Goal: Information Seeking & Learning: Learn about a topic

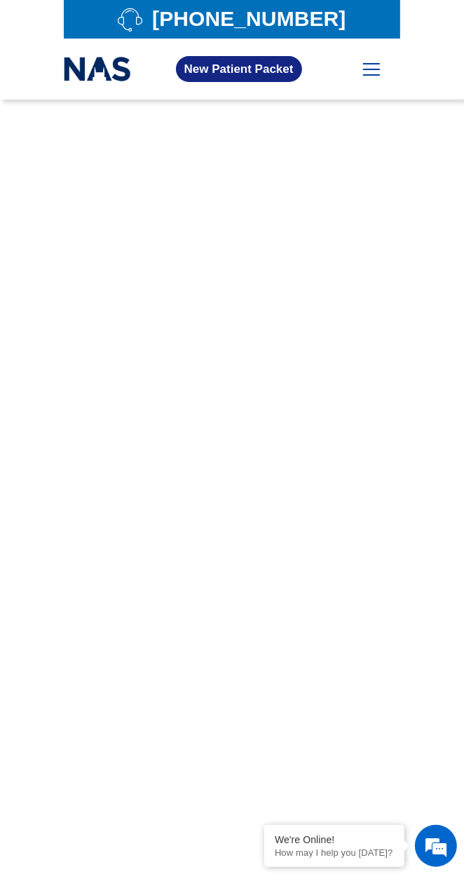
click at [373, 69] on span at bounding box center [371, 69] width 17 height 1
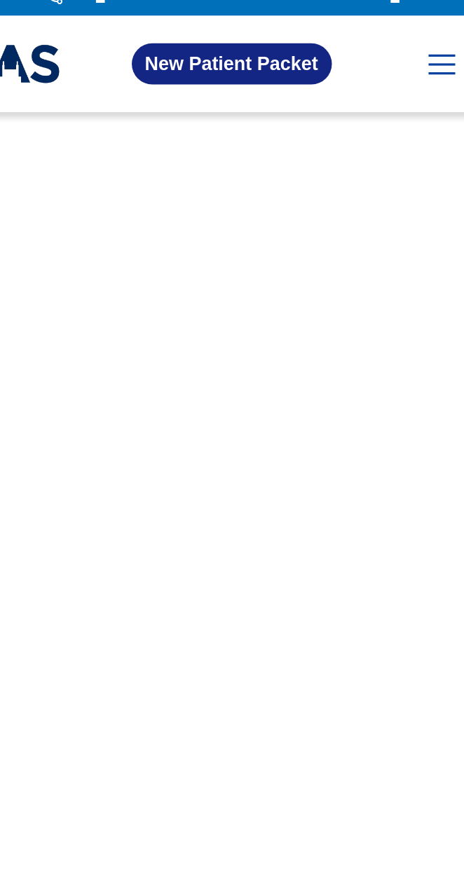
scroll to position [2, 0]
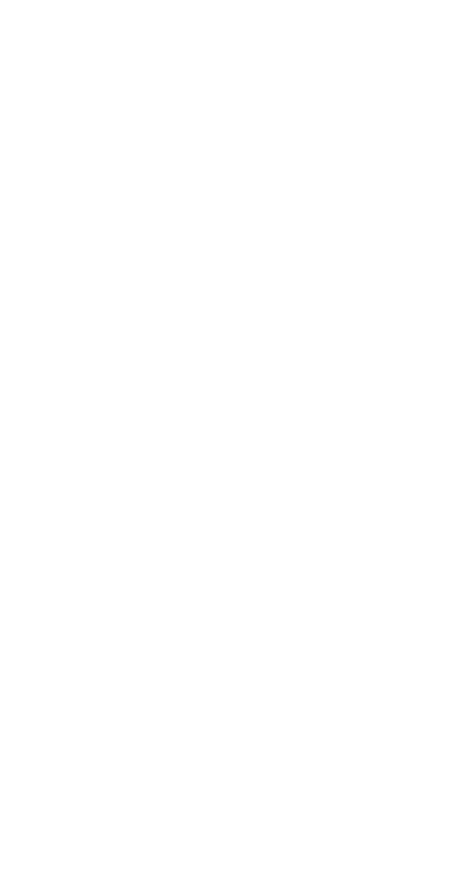
scroll to position [710, 0]
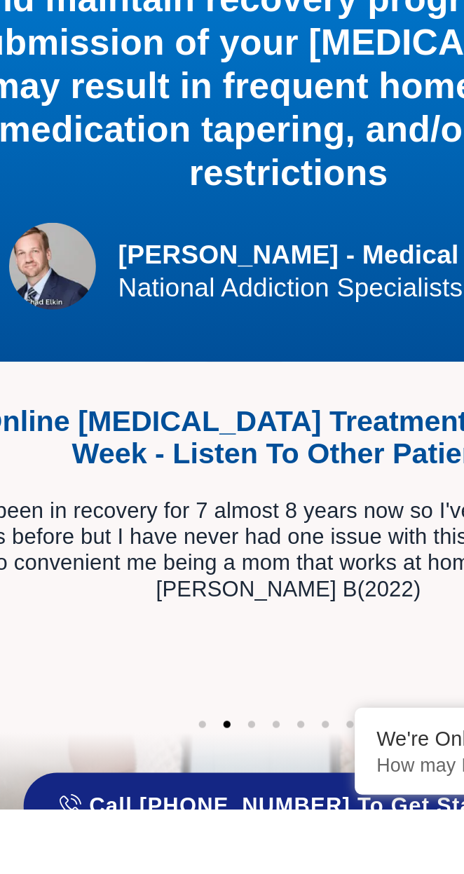
scroll to position [607, 0]
